Goal: Transaction & Acquisition: Obtain resource

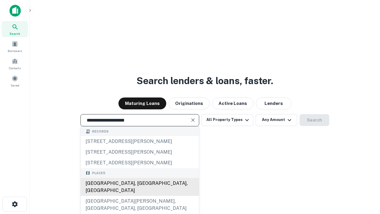
click at [139, 195] on div "[GEOGRAPHIC_DATA], [GEOGRAPHIC_DATA], [GEOGRAPHIC_DATA]" at bounding box center [140, 187] width 118 height 18
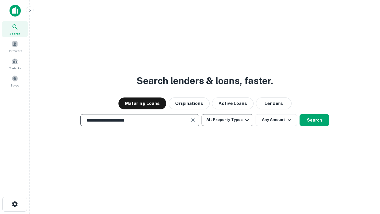
type input "**********"
click at [227, 120] on button "All Property Types" at bounding box center [227, 120] width 52 height 12
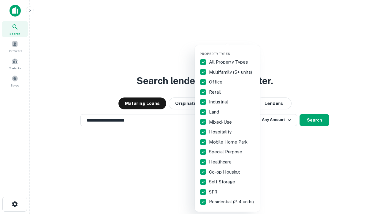
click at [232, 50] on button "button" at bounding box center [231, 50] width 65 height 0
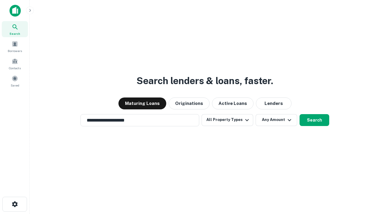
scroll to position [4, 71]
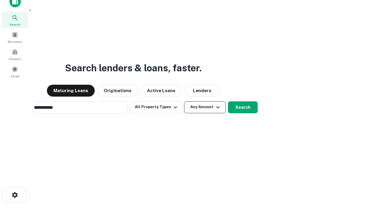
click at [184, 101] on button "Any Amount" at bounding box center [205, 107] width 42 height 12
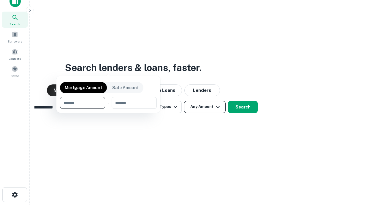
scroll to position [43, 168]
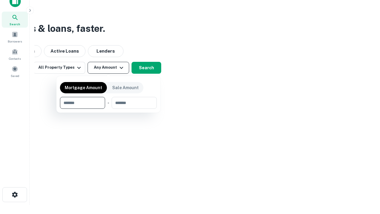
type input "*******"
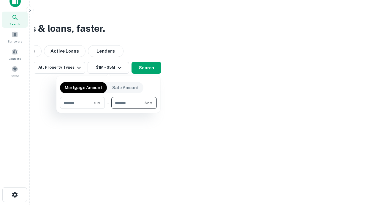
type input "*******"
click at [108, 109] on button "button" at bounding box center [108, 109] width 97 height 0
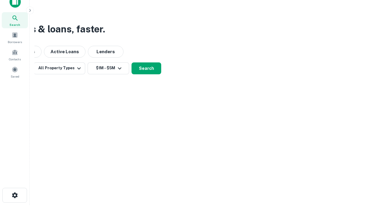
scroll to position [4, 109]
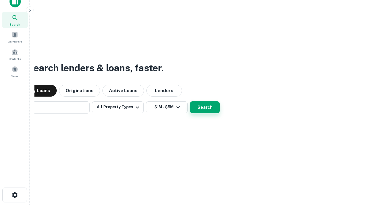
click at [190, 101] on button "Search" at bounding box center [205, 107] width 30 height 12
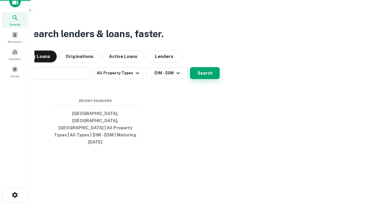
scroll to position [16, 168]
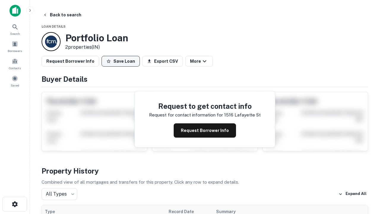
click at [120, 61] on button "Save Loan" at bounding box center [120, 61] width 38 height 11
click at [122, 61] on button "Loan Saved" at bounding box center [121, 61] width 41 height 11
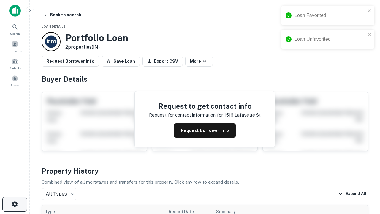
click at [15, 204] on icon "button" at bounding box center [14, 203] width 7 height 7
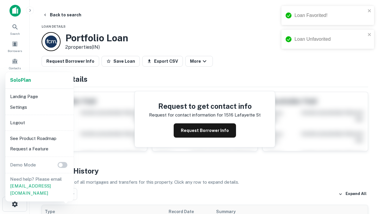
click at [39, 122] on li "Logout" at bounding box center [39, 122] width 63 height 11
